Goal: Transaction & Acquisition: Purchase product/service

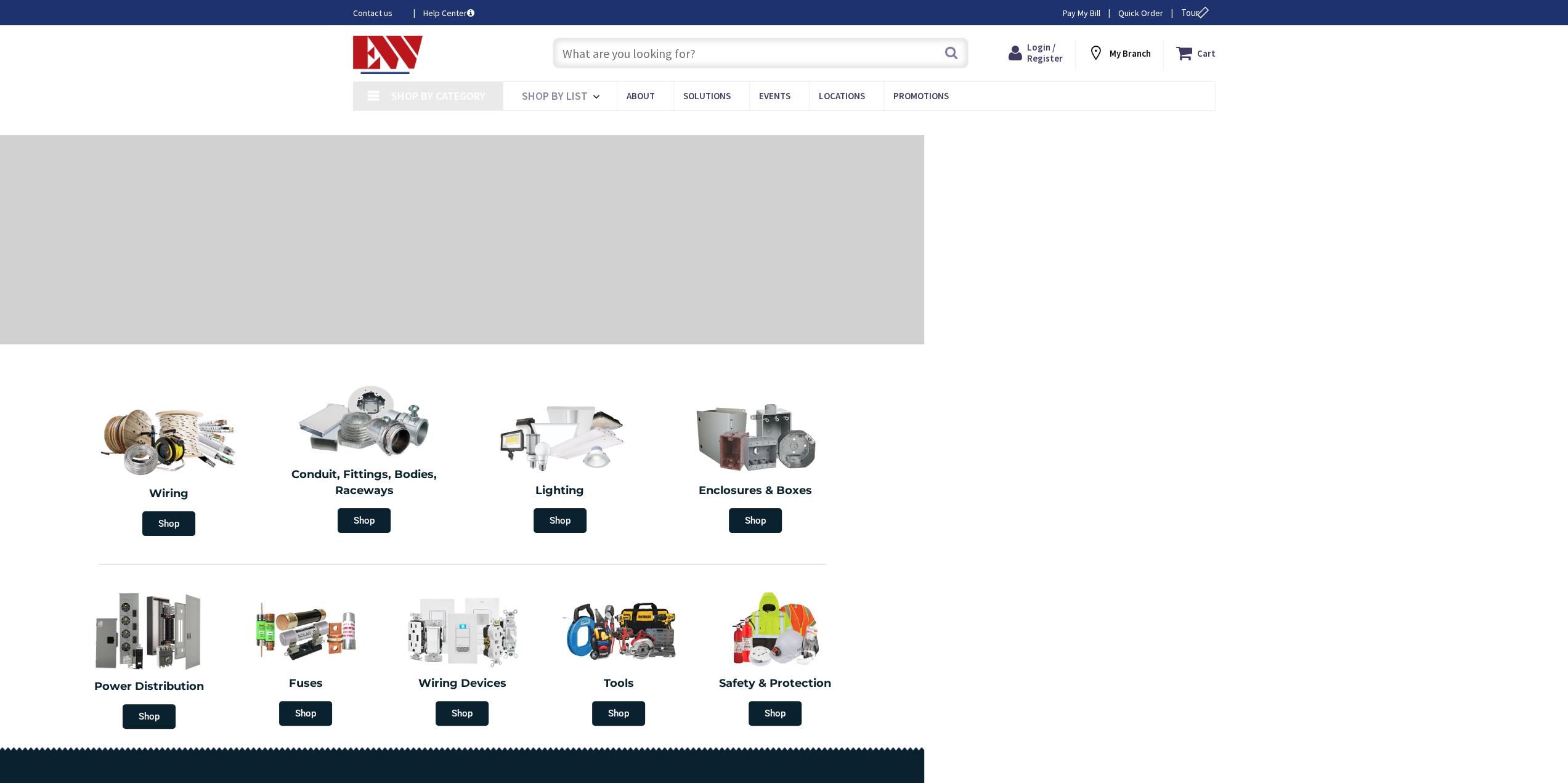
type input "[GEOGRAPHIC_DATA], [GEOGRAPHIC_DATA]"
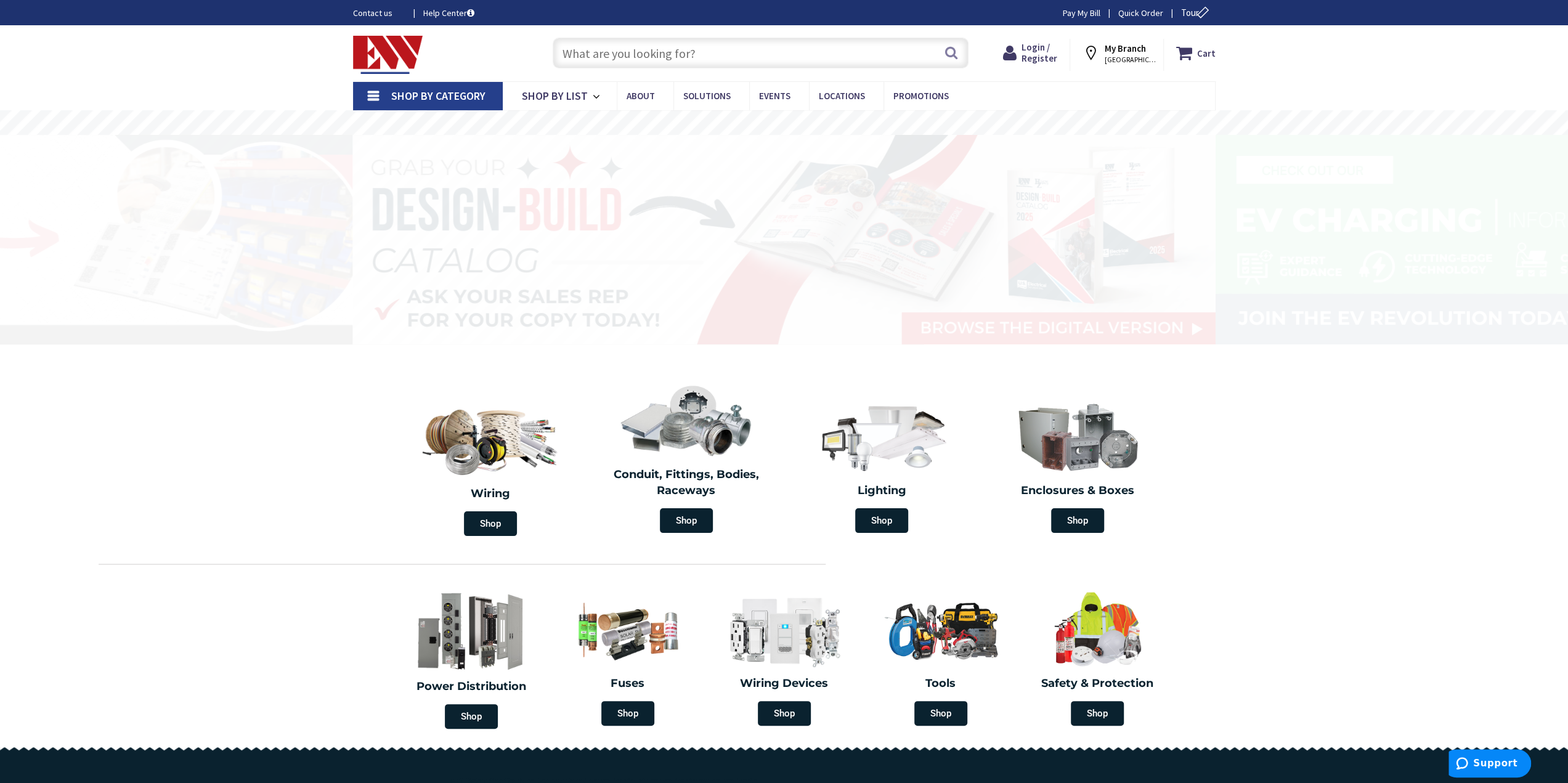
click at [612, 58] on input "text" at bounding box center [760, 53] width 416 height 31
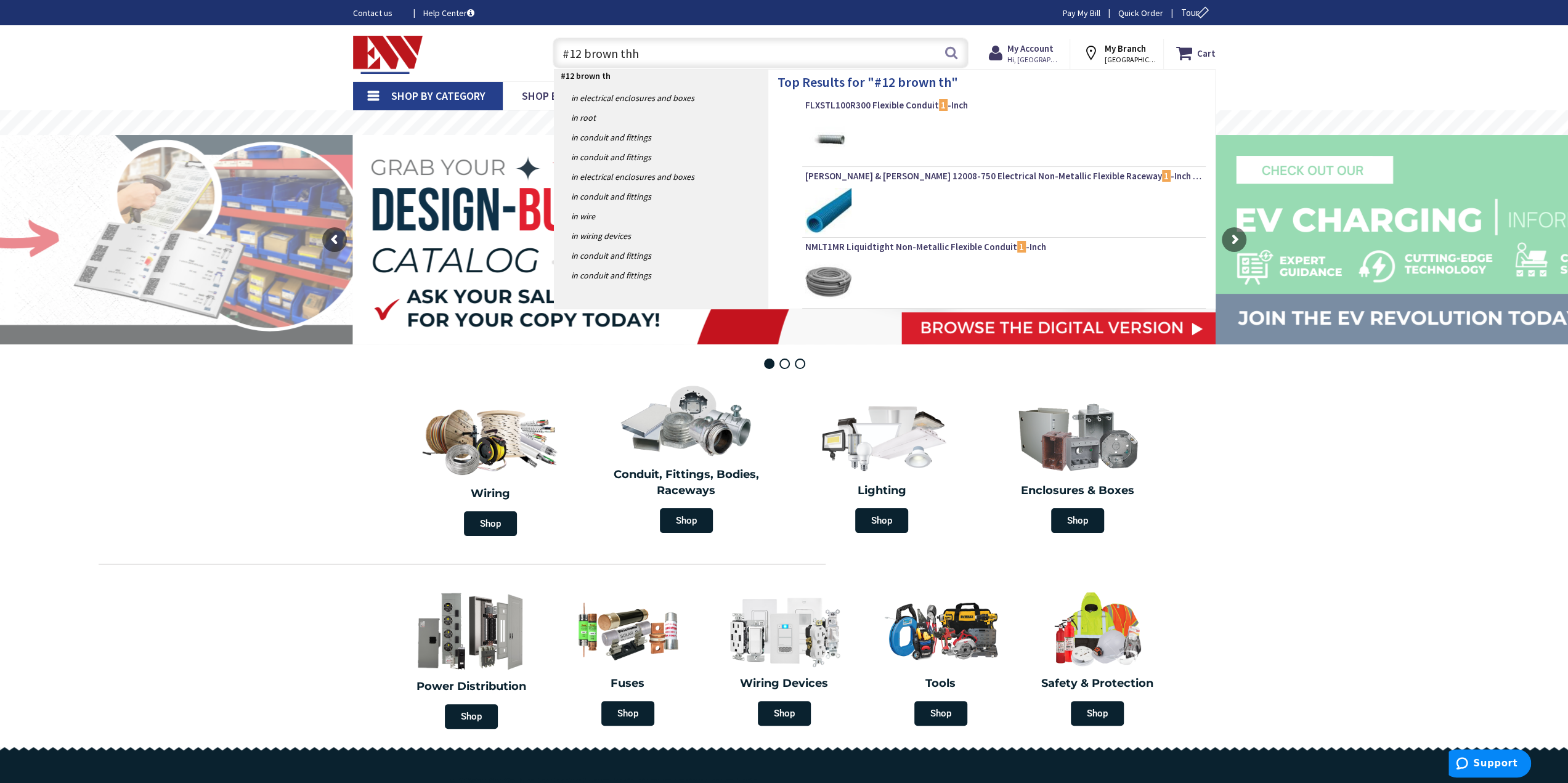
type input "#12 brown thhn"
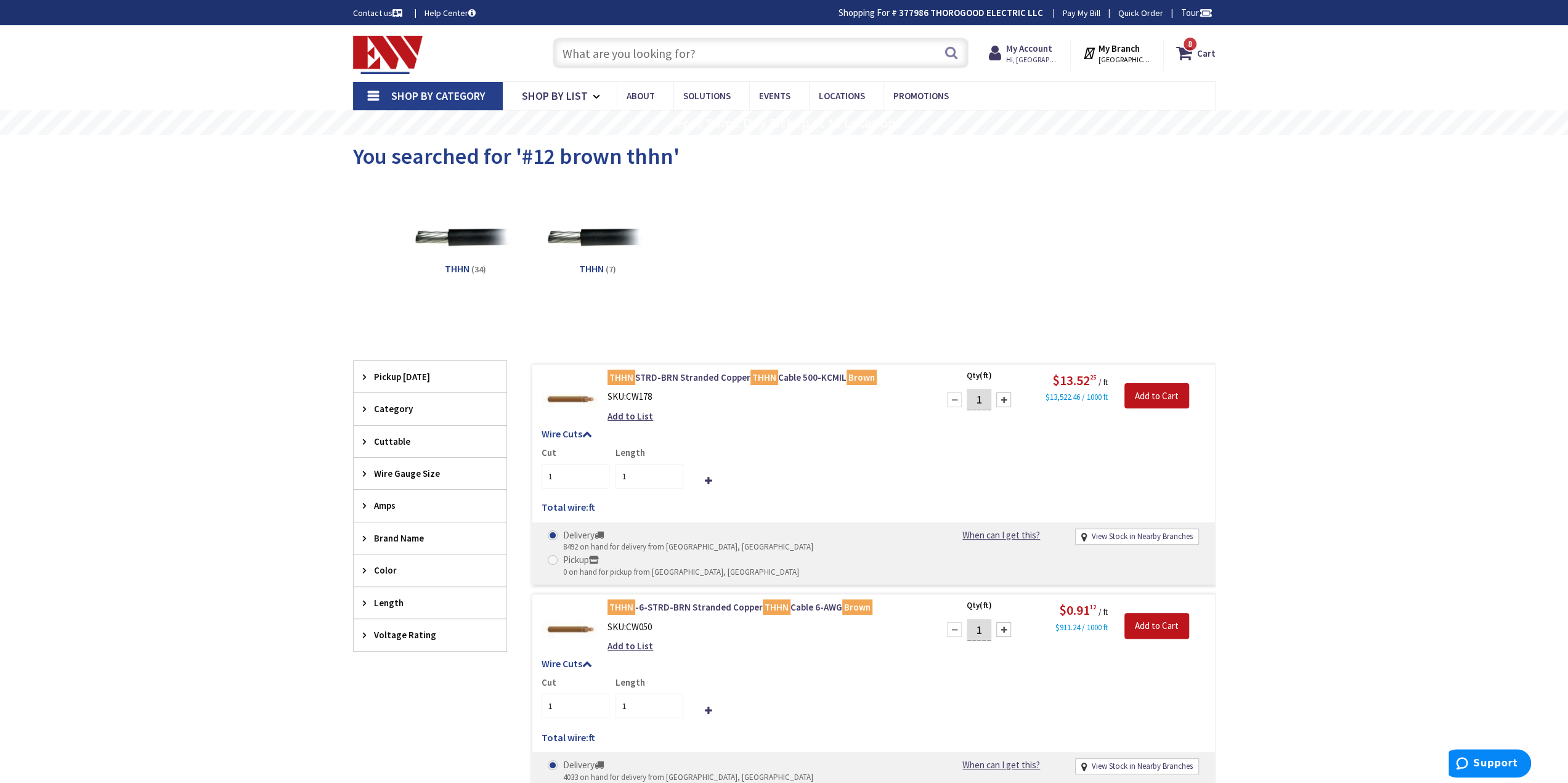
click at [712, 43] on input "text" at bounding box center [760, 53] width 416 height 31
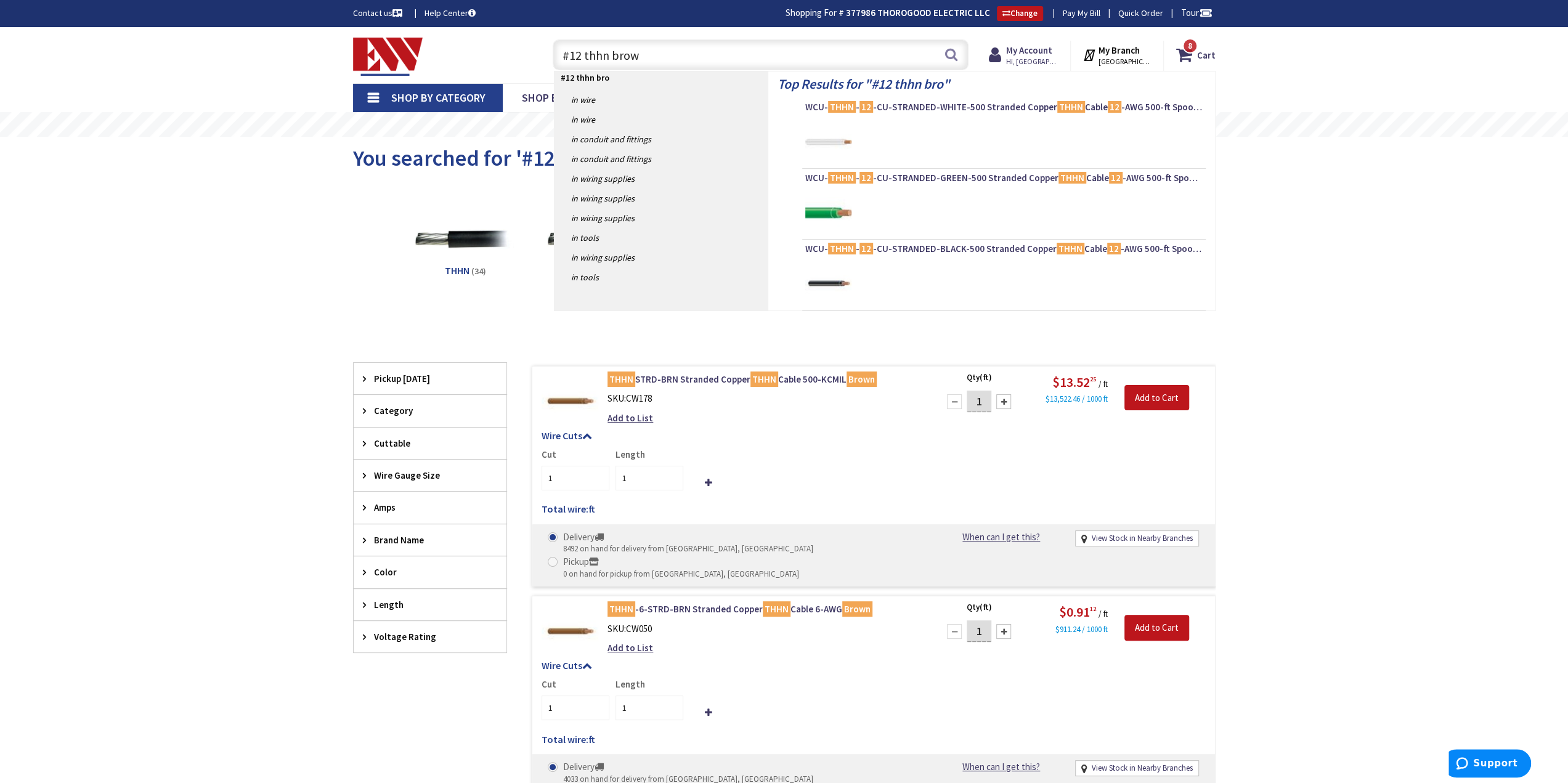
type input "#12 thhn brown"
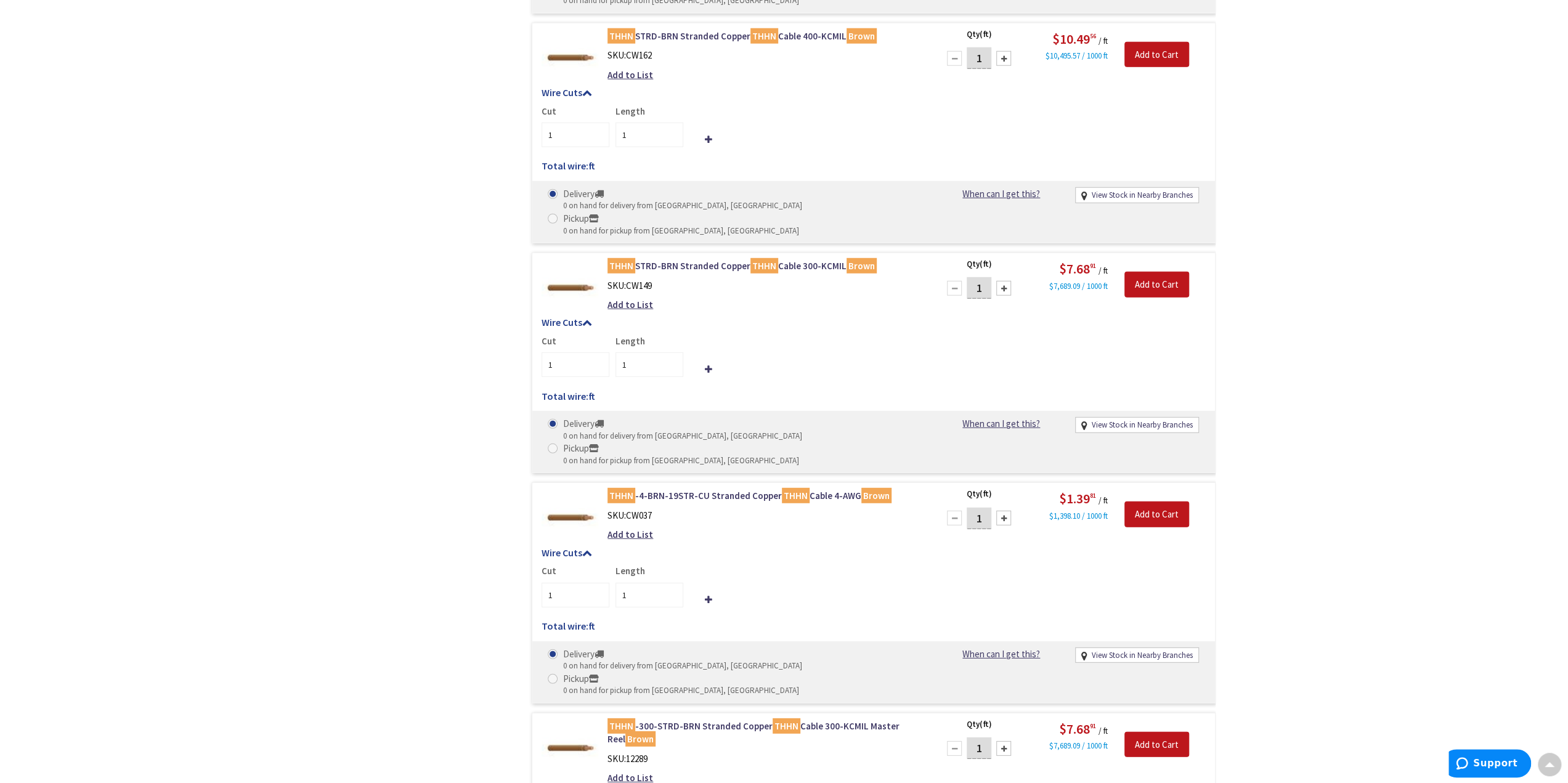
scroll to position [3329, 0]
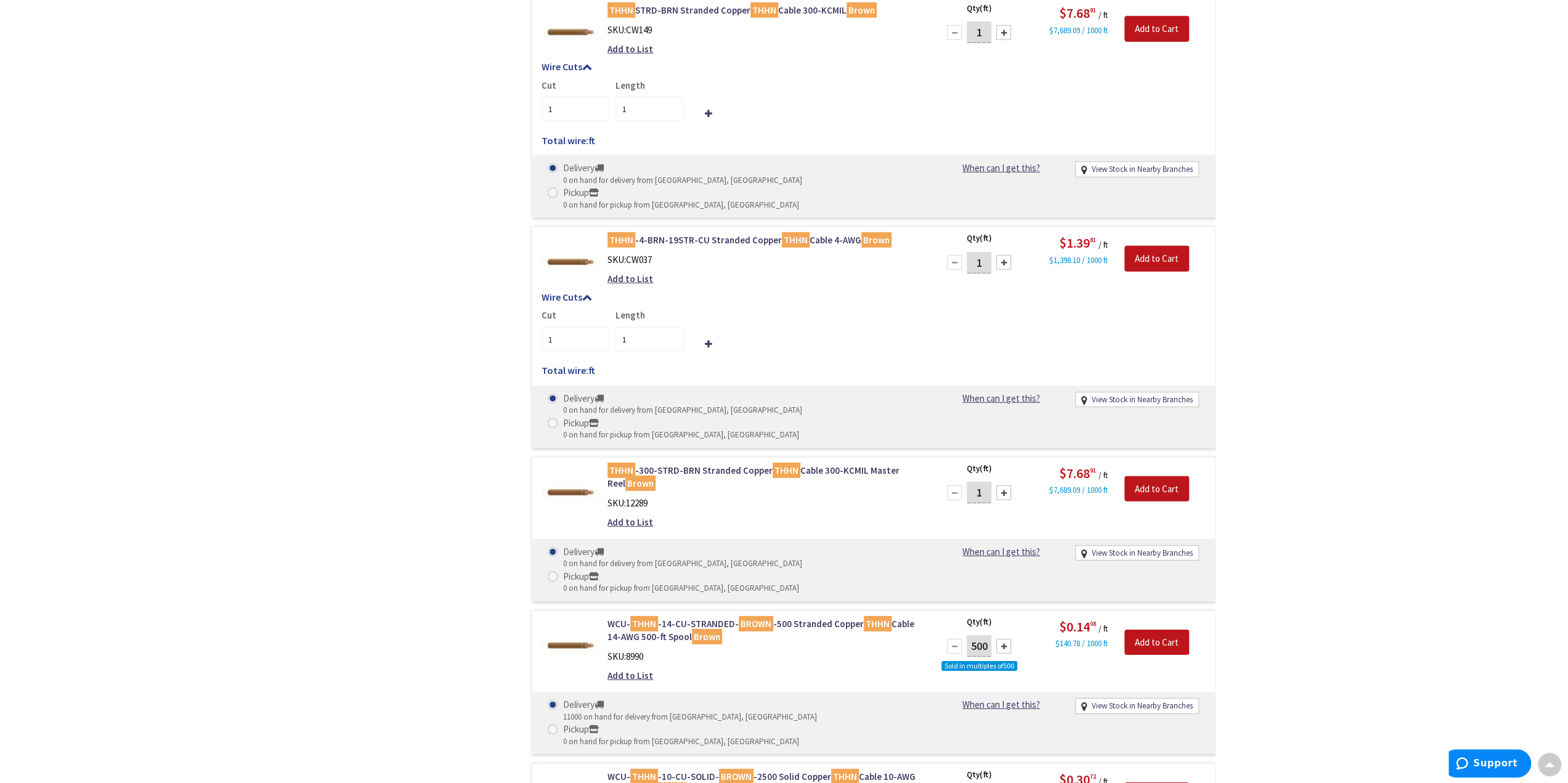
scroll to position [4129, 0]
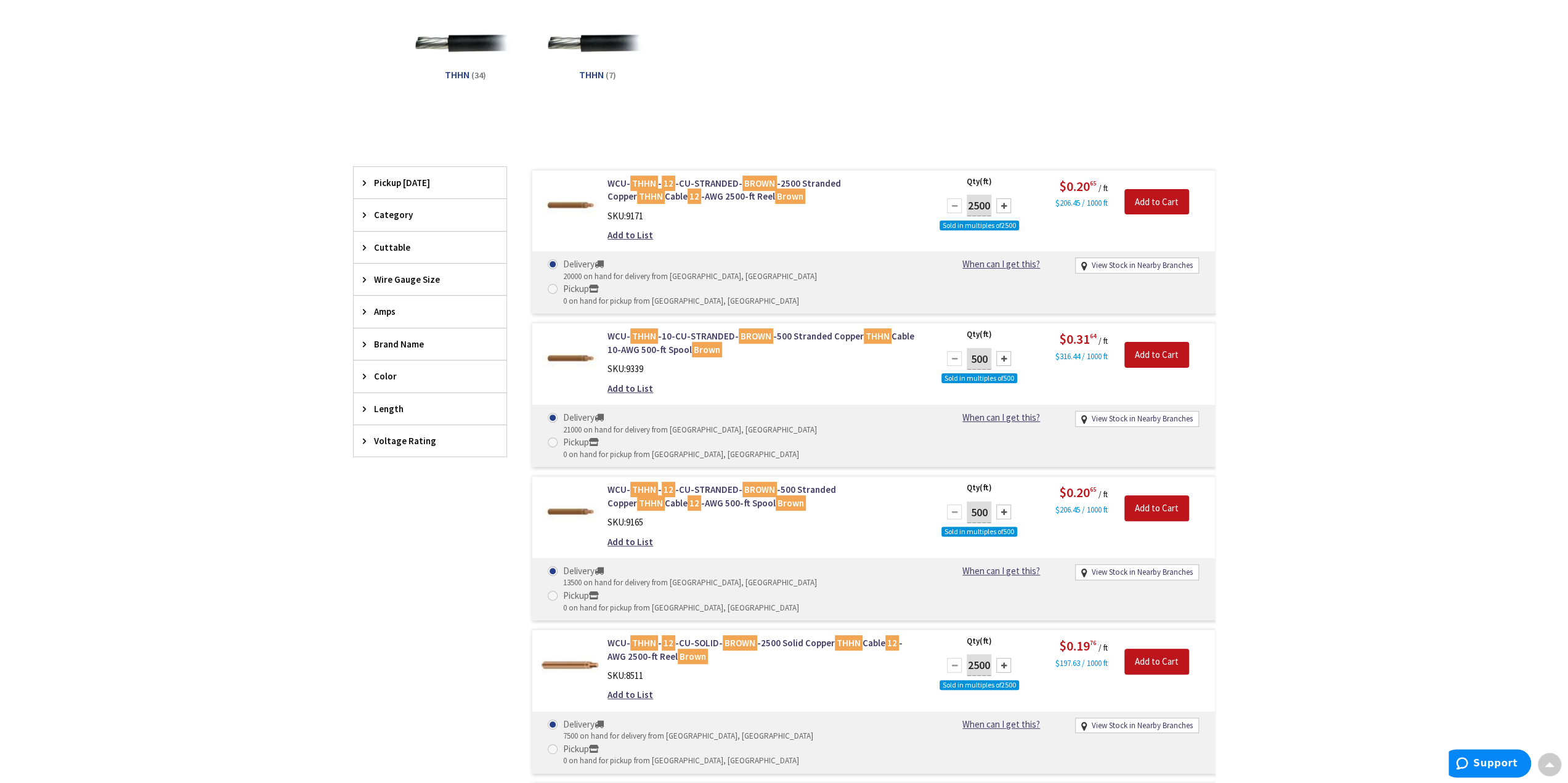
scroll to position [0, 0]
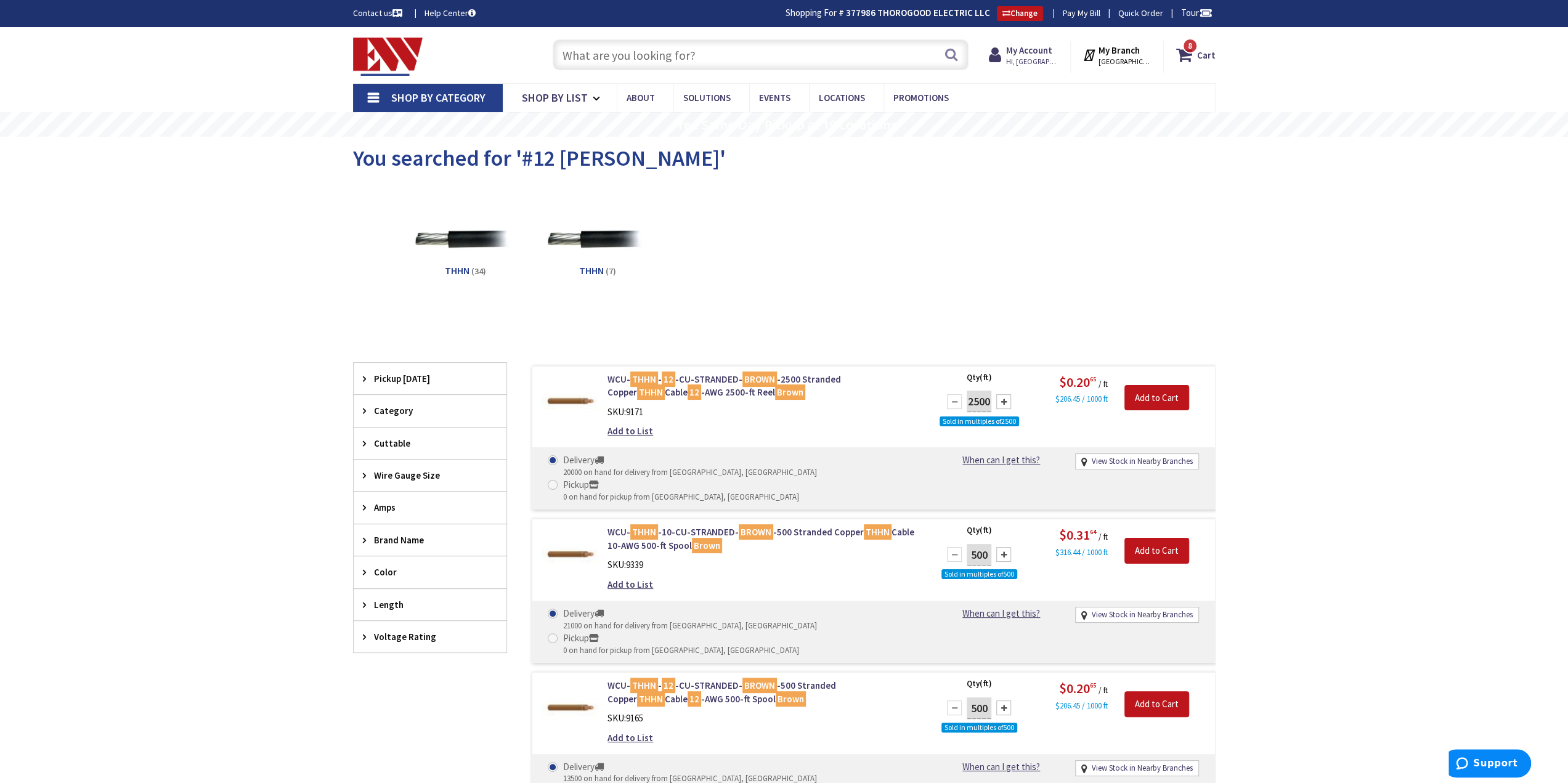
click at [684, 48] on input "text" at bounding box center [760, 55] width 416 height 31
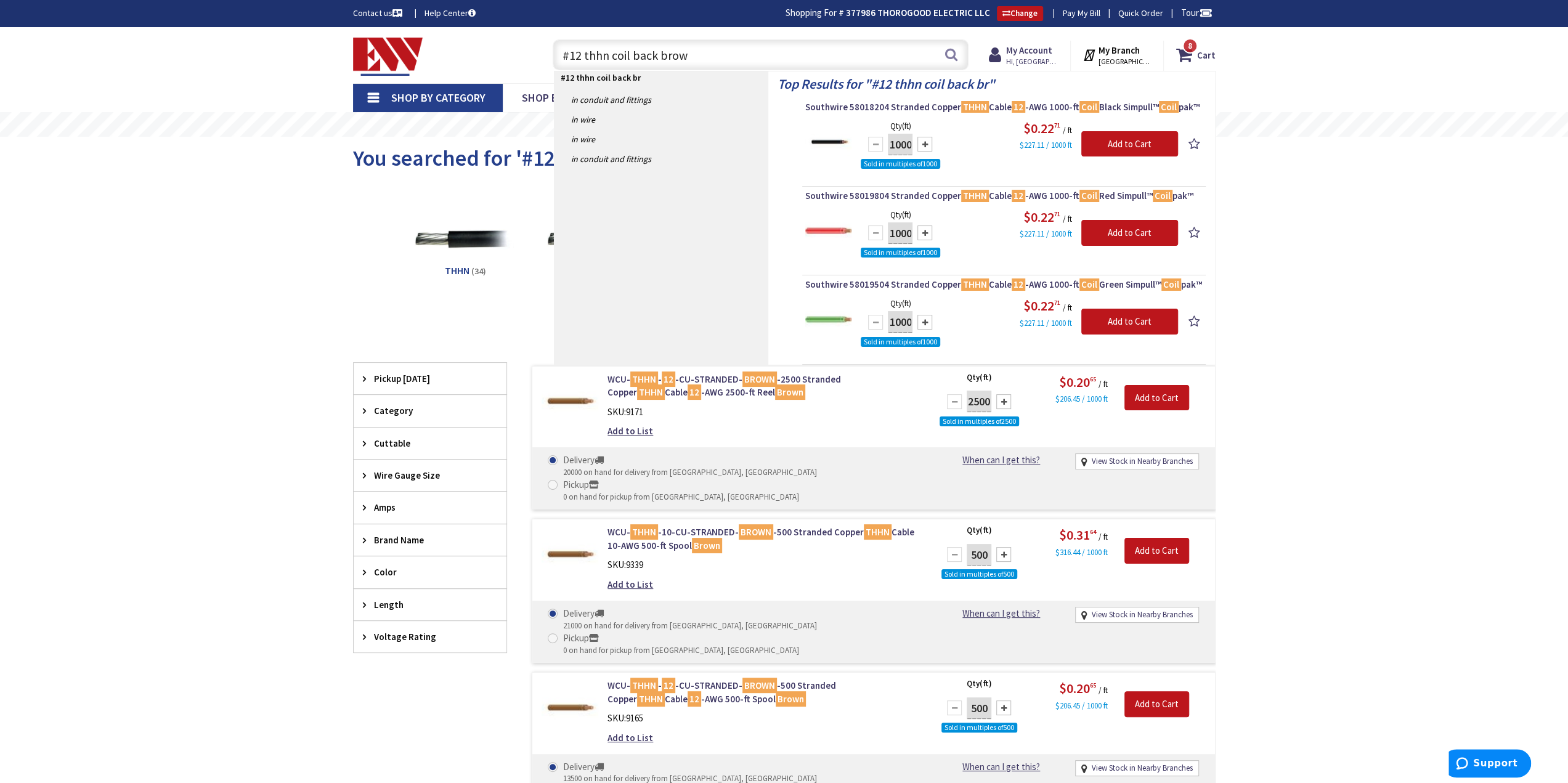
type input "#12 thhn coil back brown"
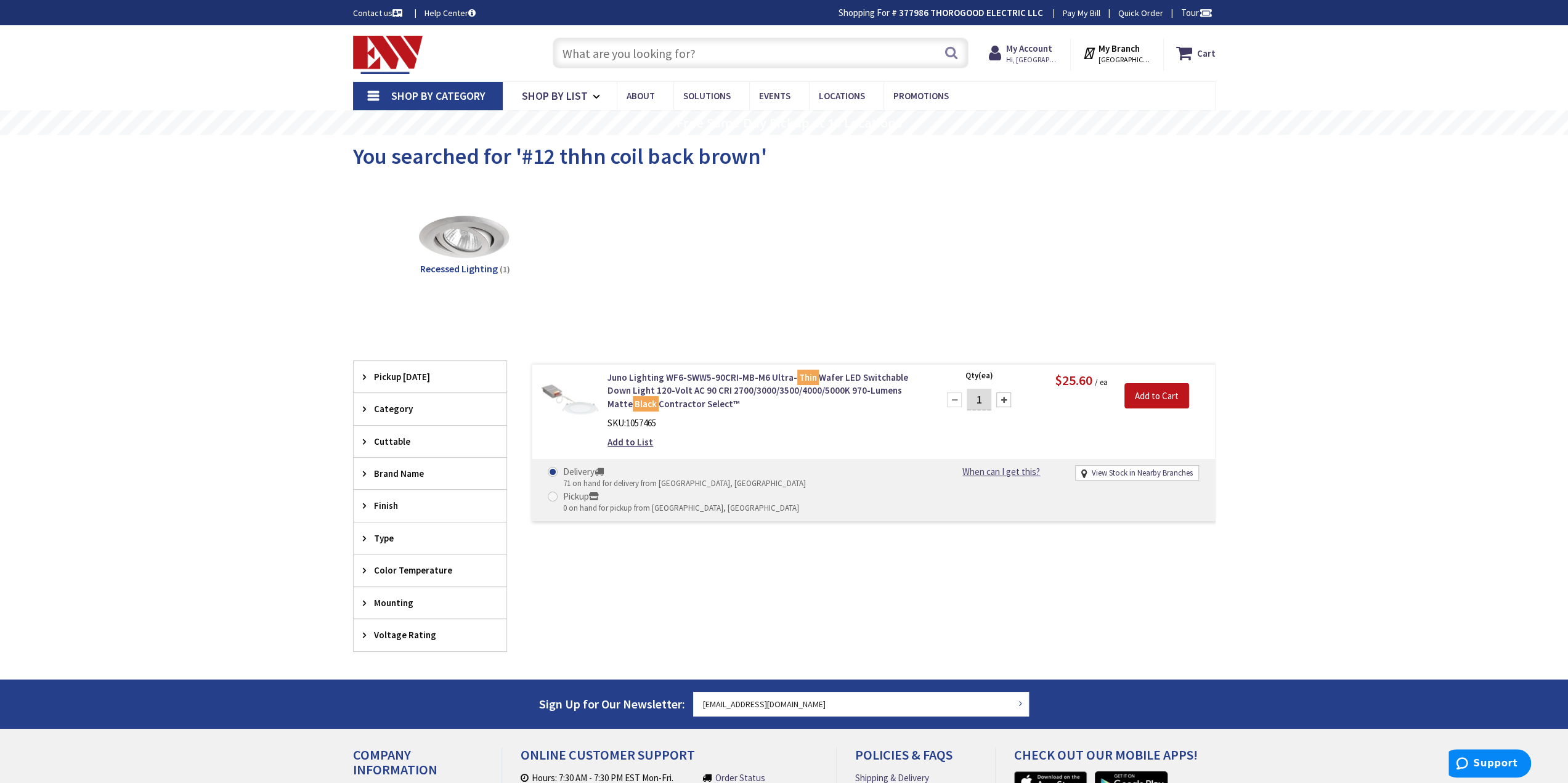
click at [657, 38] on input "text" at bounding box center [760, 53] width 416 height 31
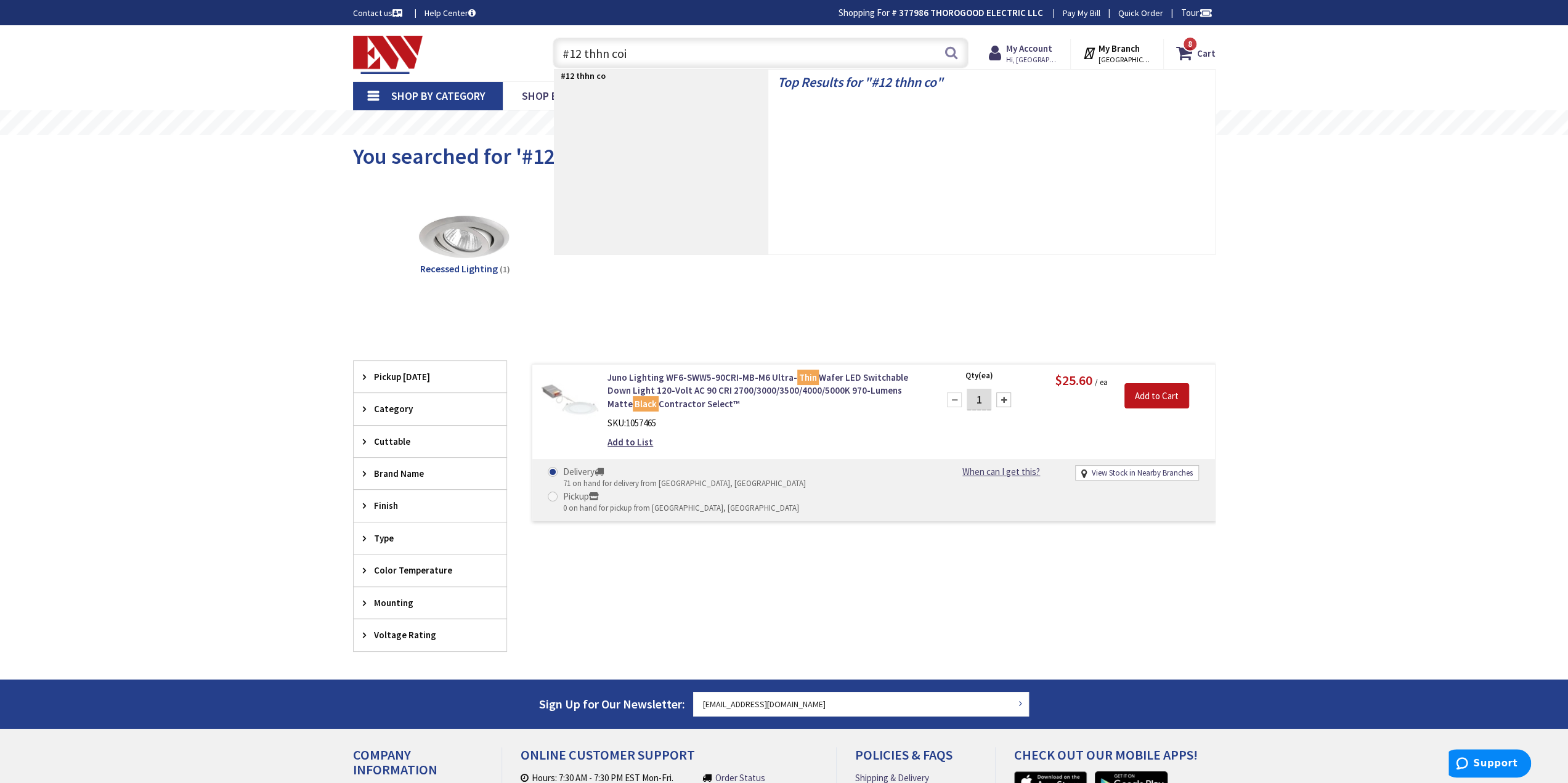
type input "#12 thhn coil"
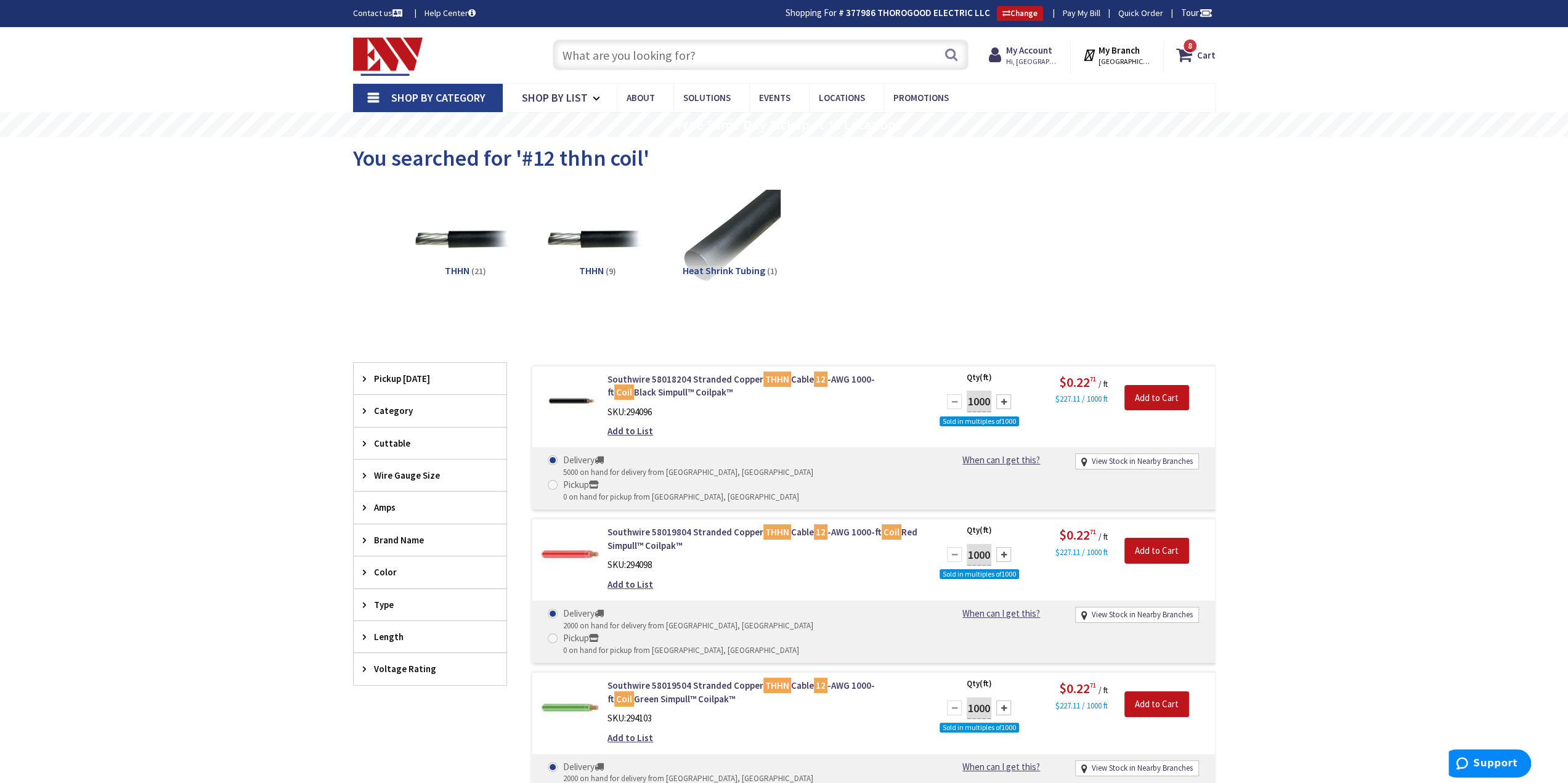
click at [587, 67] on input "text" at bounding box center [760, 55] width 416 height 31
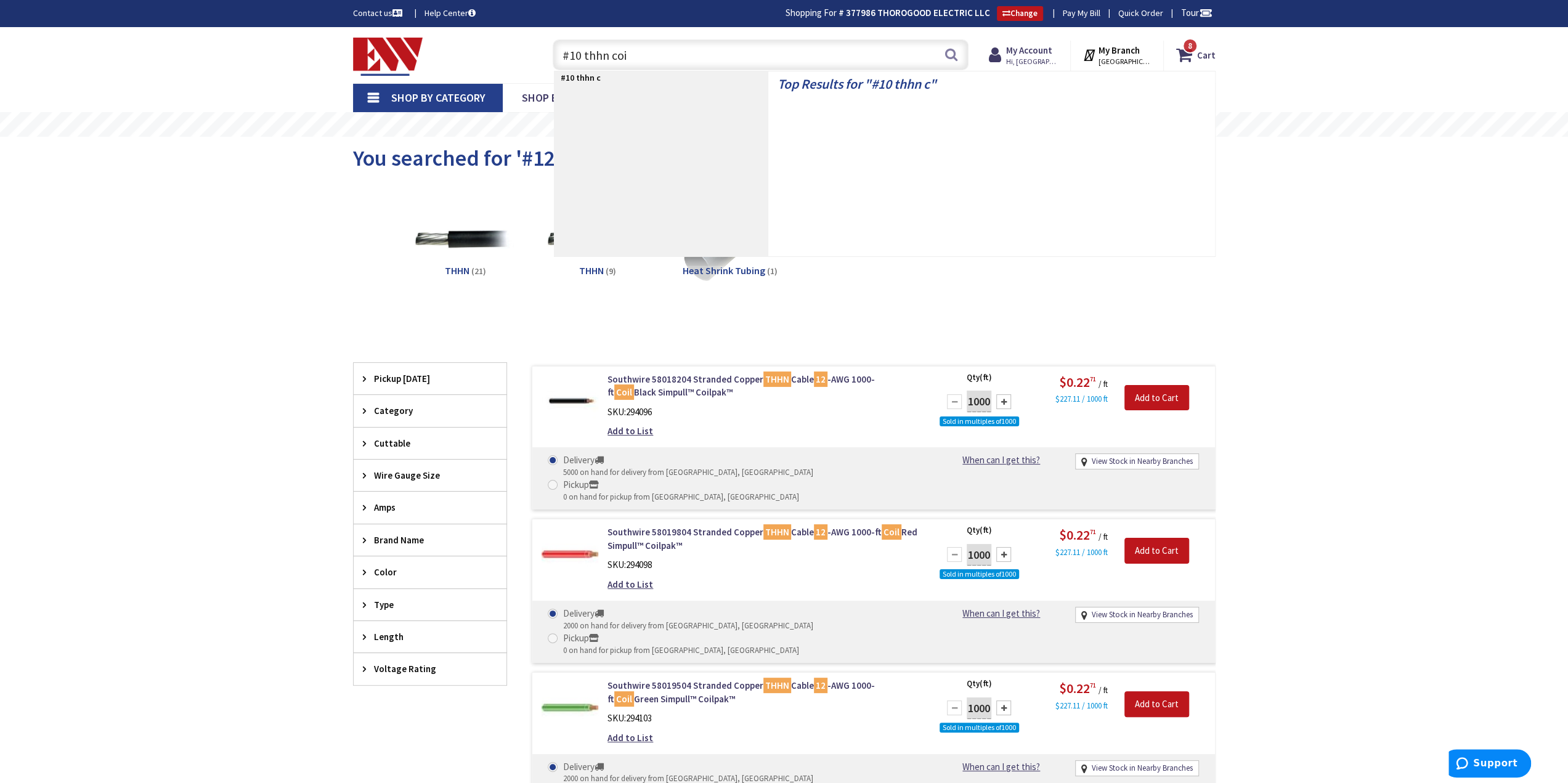
type input "#10 thhn coil"
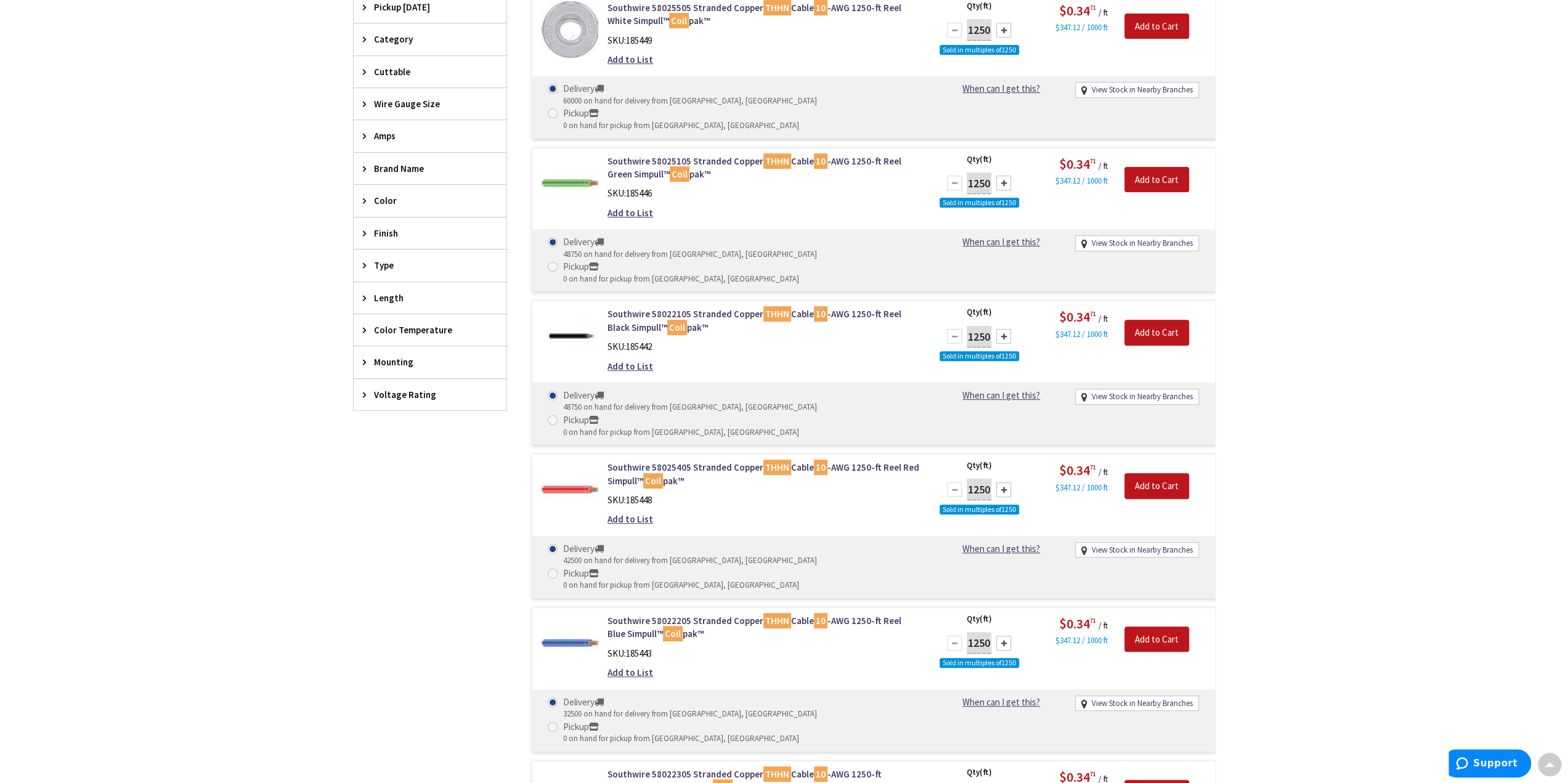
scroll to position [371, 0]
click at [1367, 464] on div "Skip to Content Toggle Nav Search 8 8 8 items Cart My Cart" at bounding box center [784, 746] width 1568 height 2179
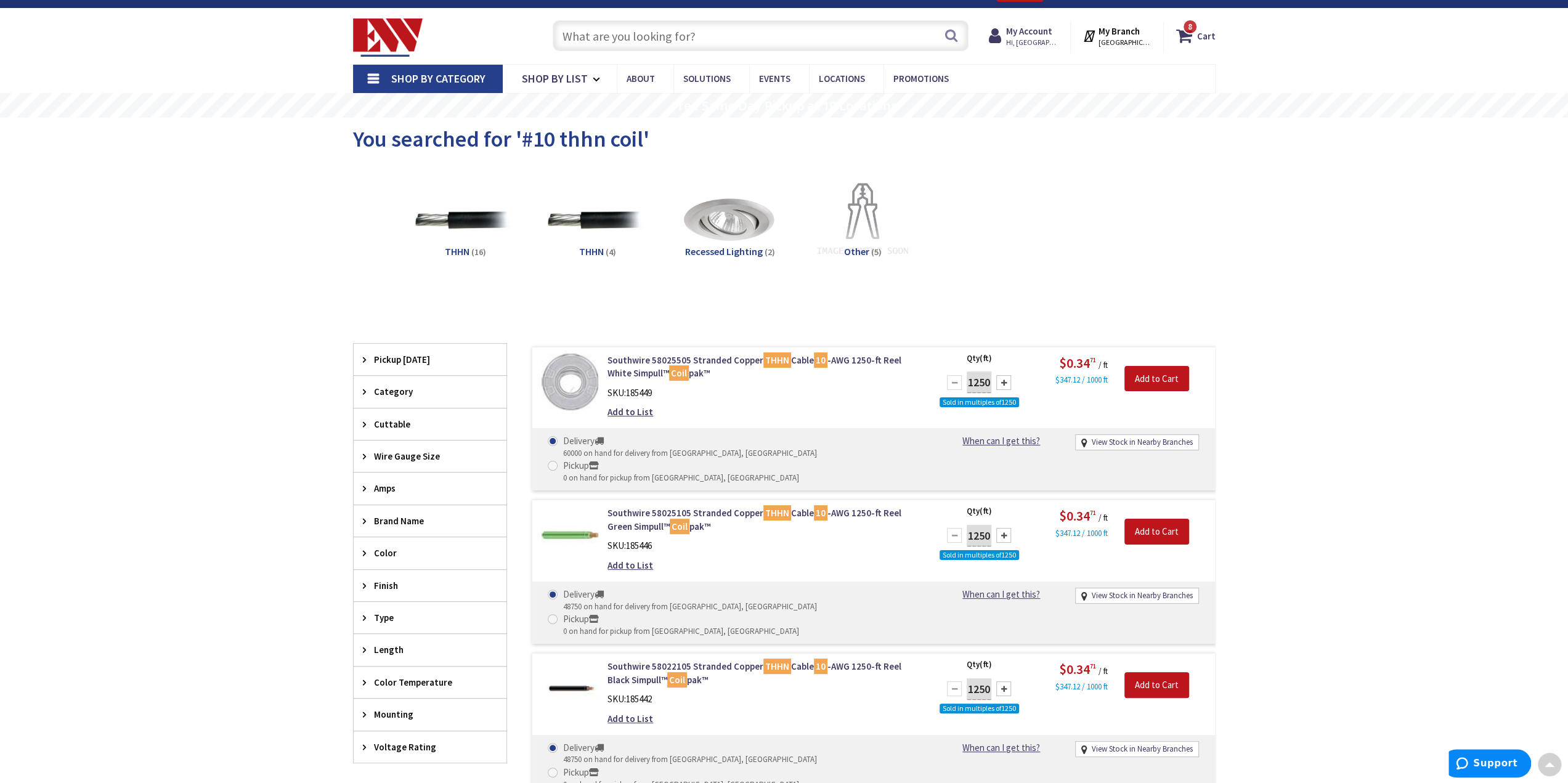
scroll to position [0, 0]
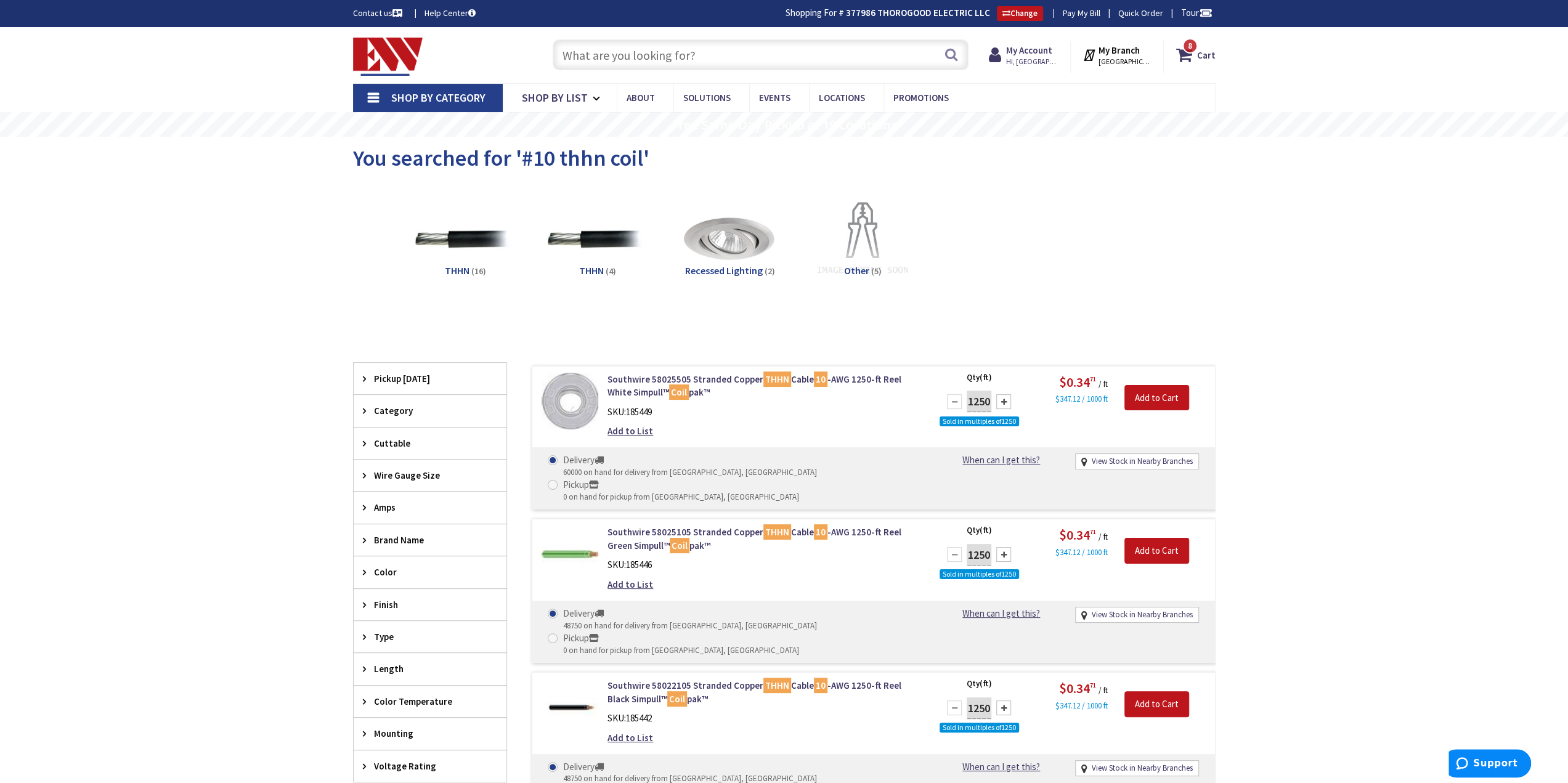
click at [647, 55] on input "text" at bounding box center [760, 55] width 416 height 31
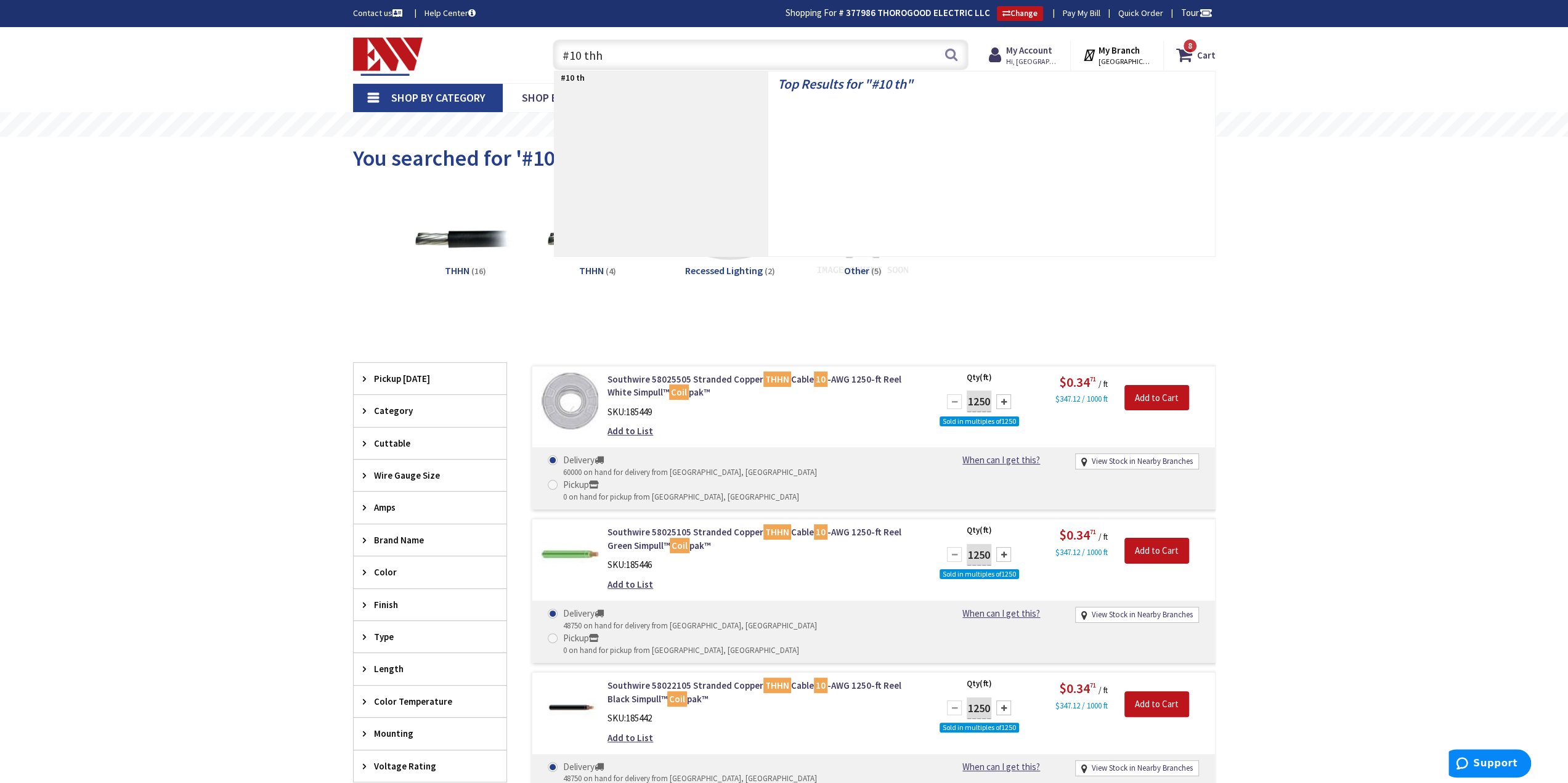
type input "#10 thhn"
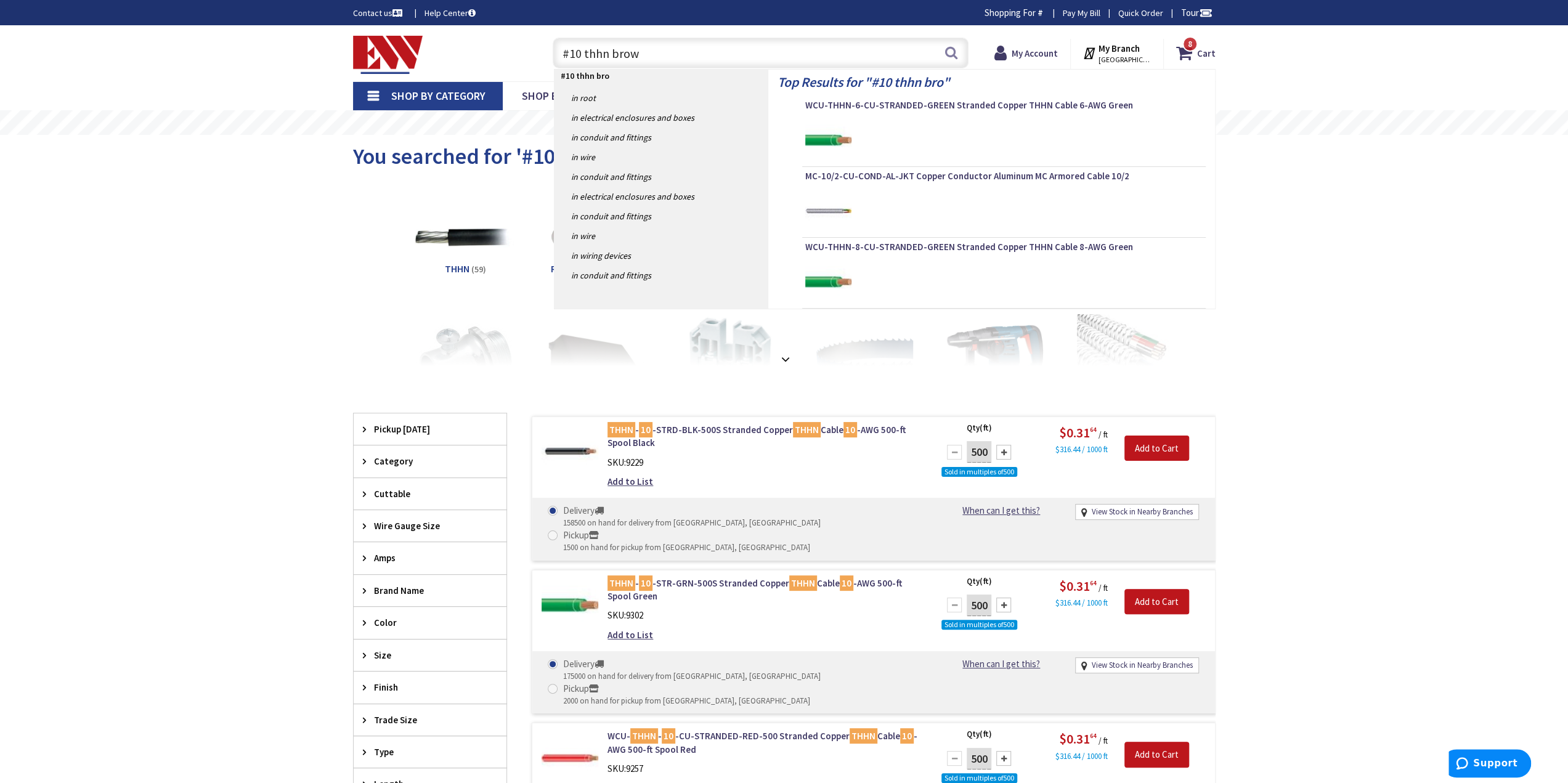
type input "#10 thhn brown"
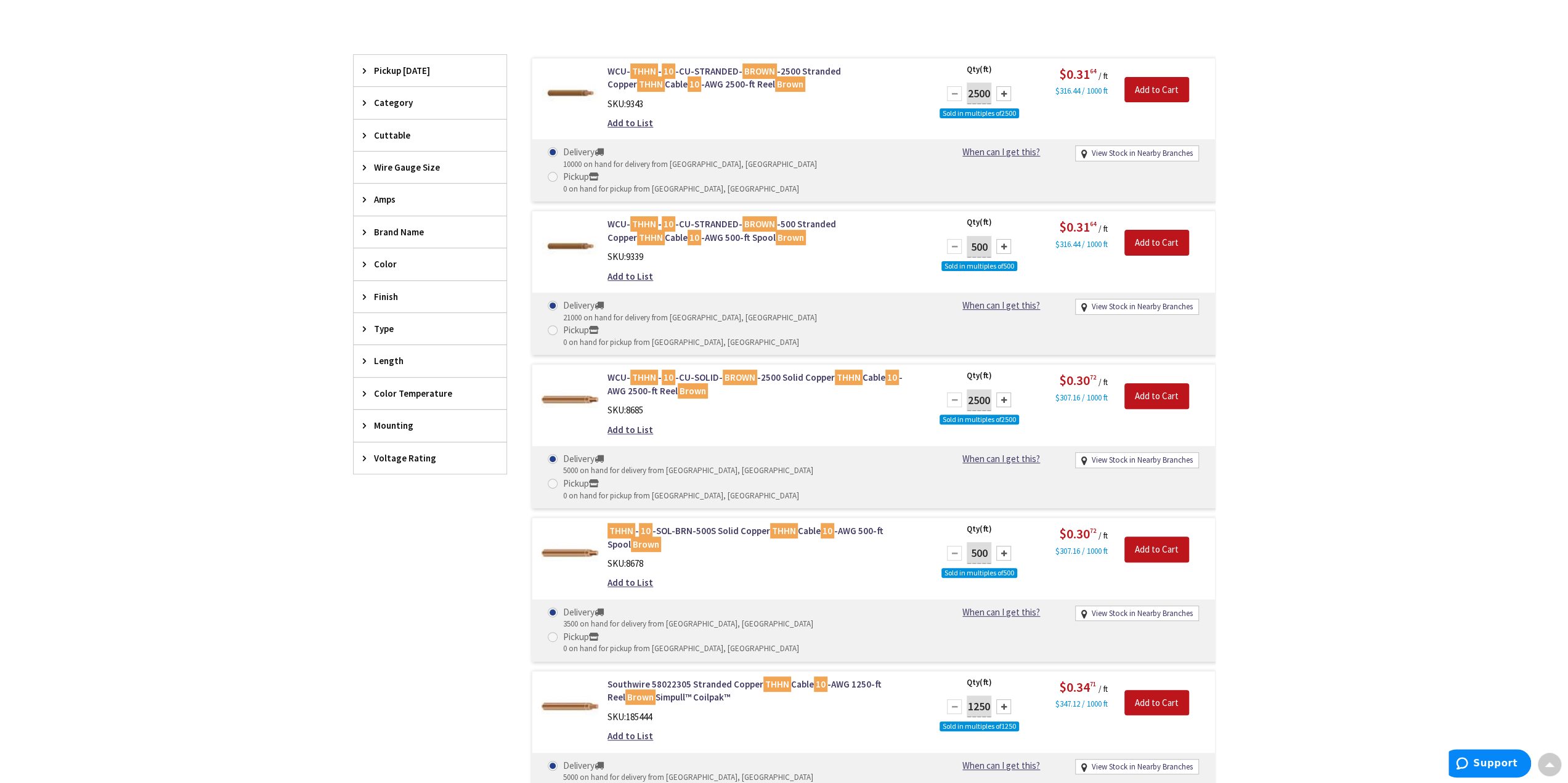
scroll to position [432, 0]
